Goal: Obtain resource: Download file/media

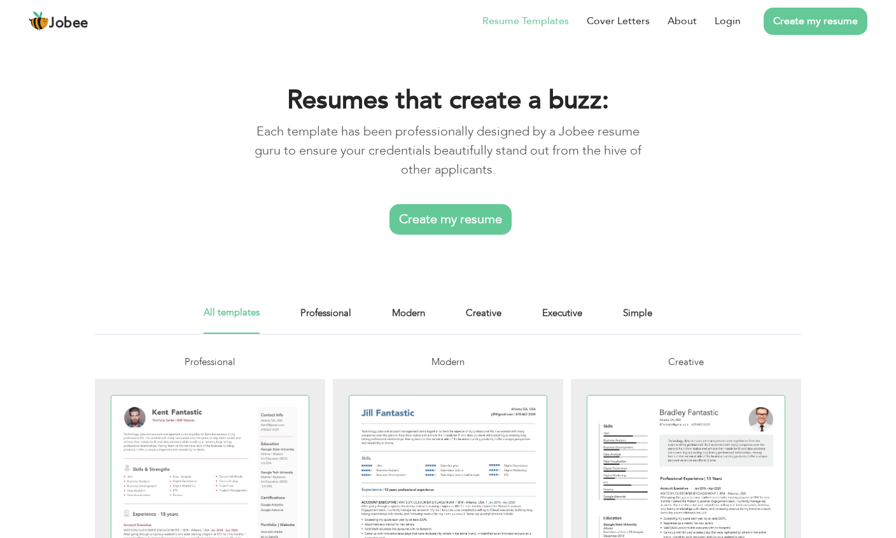
click at [741, 29] on link "Login" at bounding box center [728, 20] width 26 height 15
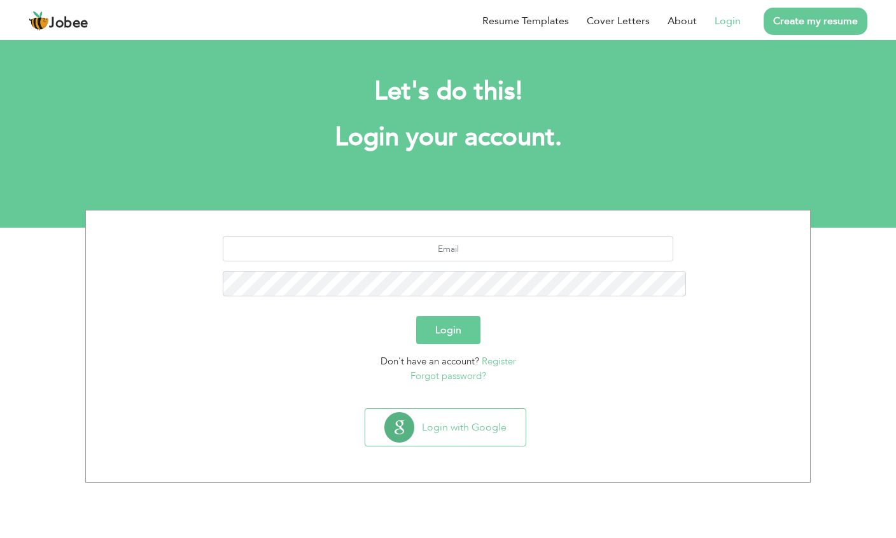
click at [478, 409] on button "Login with Google" at bounding box center [445, 427] width 160 height 37
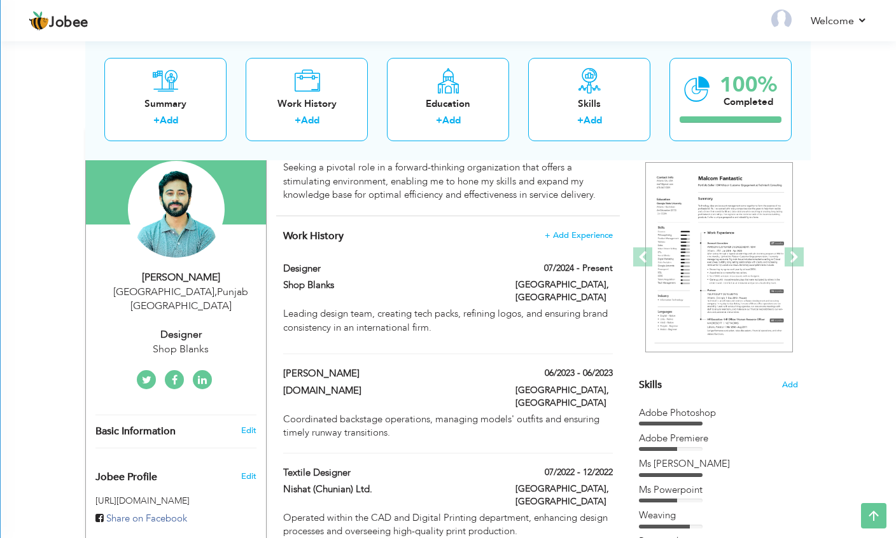
scroll to position [74, 0]
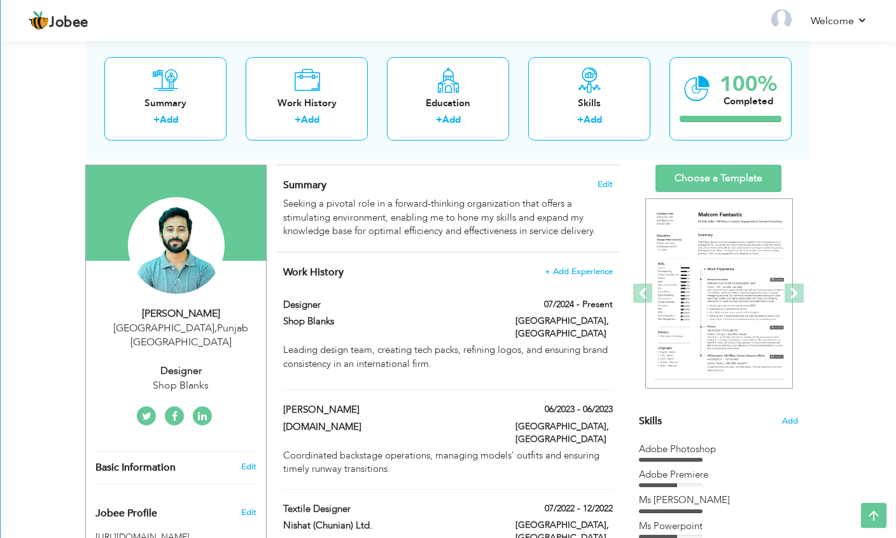
click at [748, 156] on div "Summary + Add Work History + Add Education + Add Skills + Add 100% Completed" at bounding box center [447, 99] width 725 height 122
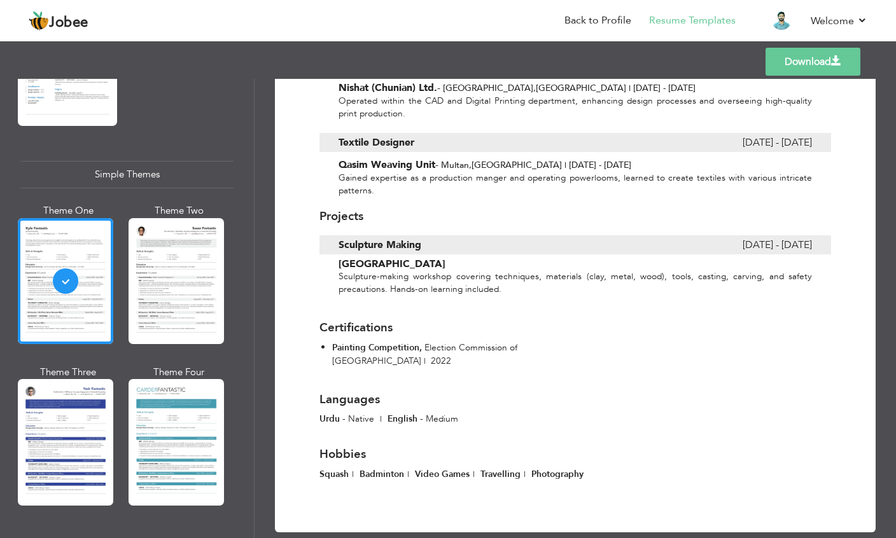
scroll to position [573, 0]
click at [835, 60] on span at bounding box center [836, 61] width 10 height 10
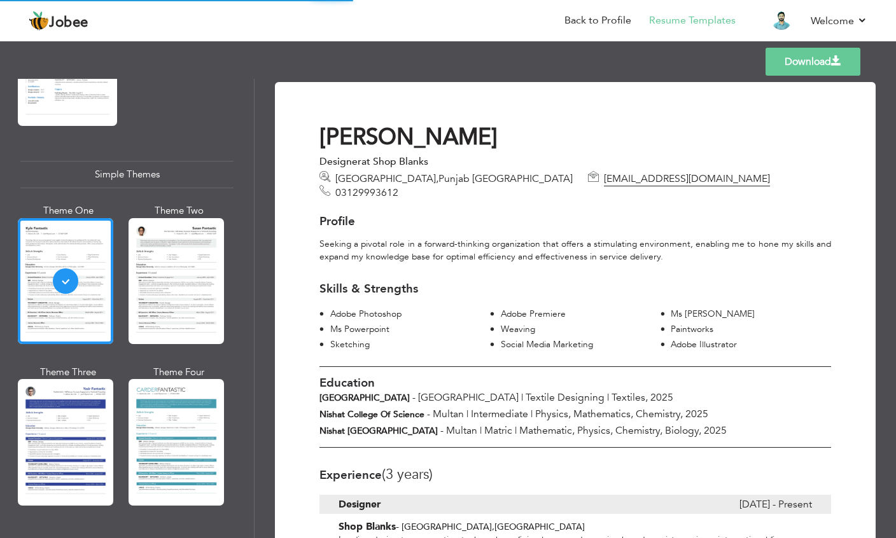
scroll to position [0, 0]
click at [845, 54] on link "Download" at bounding box center [812, 62] width 95 height 28
